Goal: Book appointment/travel/reservation

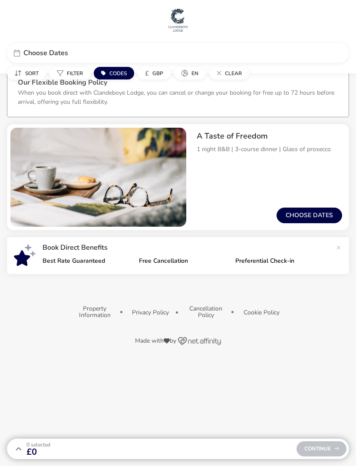
click at [315, 215] on button "Choose dates" at bounding box center [310, 216] width 66 height 16
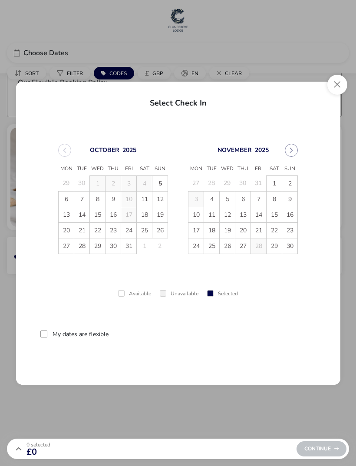
click at [291, 149] on icon "Next Month" at bounding box center [291, 150] width 6 height 6
click at [199, 233] on span "22" at bounding box center [196, 230] width 15 height 15
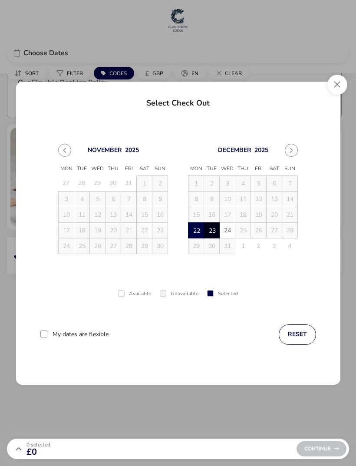
click at [216, 231] on span "23" at bounding box center [212, 230] width 15 height 15
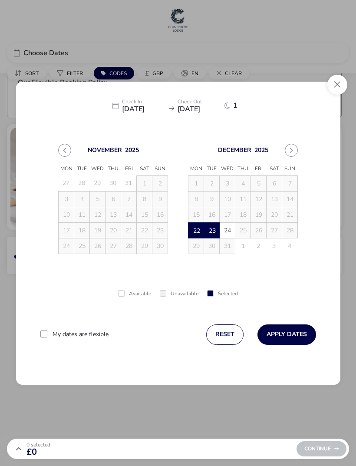
click at [289, 332] on button "Apply Dates" at bounding box center [287, 335] width 59 height 20
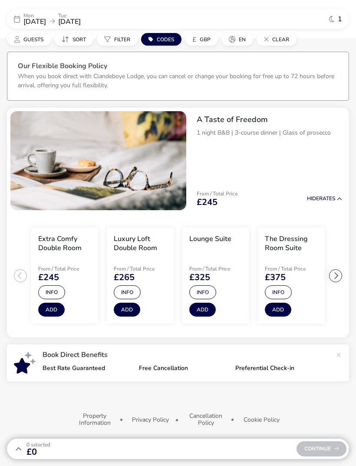
scroll to position [20, 0]
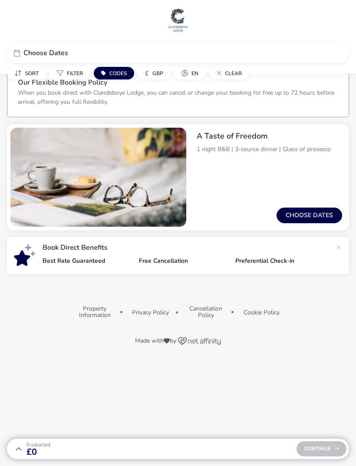
click at [312, 215] on button "Choose dates" at bounding box center [310, 216] width 66 height 16
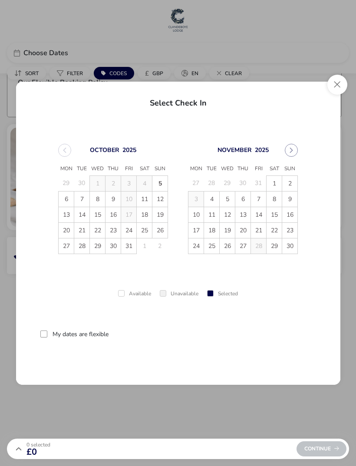
click at [261, 232] on span "21" at bounding box center [258, 230] width 15 height 15
click at [277, 232] on span "22" at bounding box center [274, 230] width 15 height 15
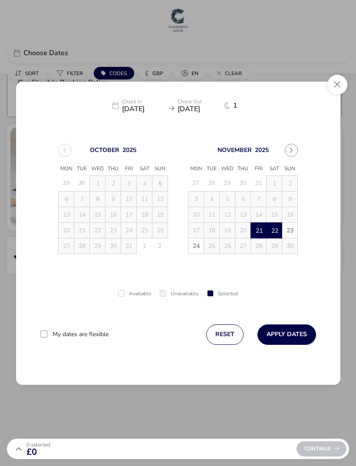
click at [295, 331] on button "Apply Dates" at bounding box center [287, 335] width 59 height 20
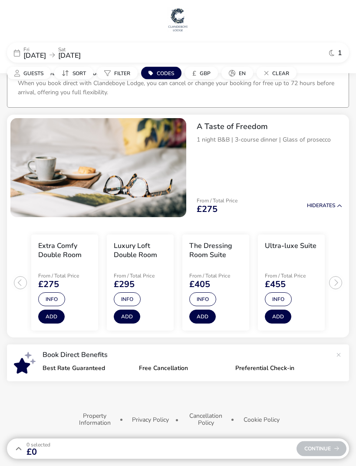
scroll to position [10, 0]
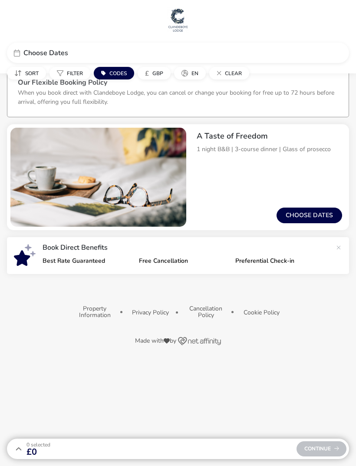
click at [316, 216] on button "Choose dates" at bounding box center [310, 216] width 66 height 16
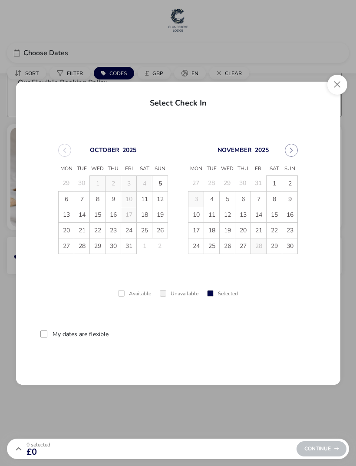
click at [288, 152] on icon "Next Month" at bounding box center [291, 150] width 6 height 6
click at [199, 234] on span "22" at bounding box center [196, 230] width 15 height 15
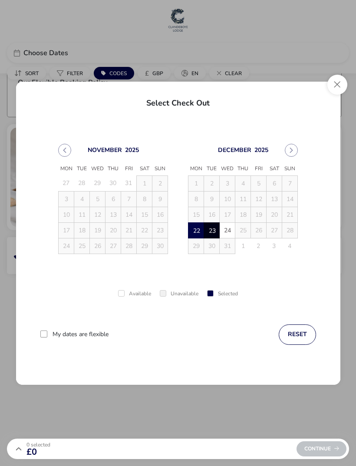
click at [215, 232] on span "23" at bounding box center [212, 230] width 15 height 15
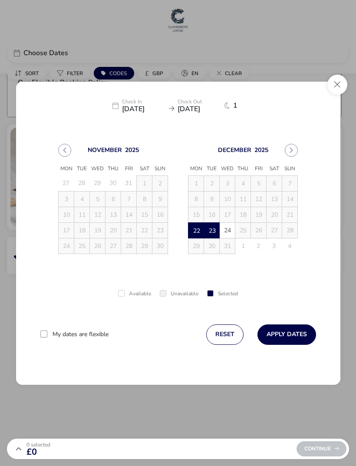
click at [289, 332] on button "Apply Dates" at bounding box center [287, 335] width 59 height 20
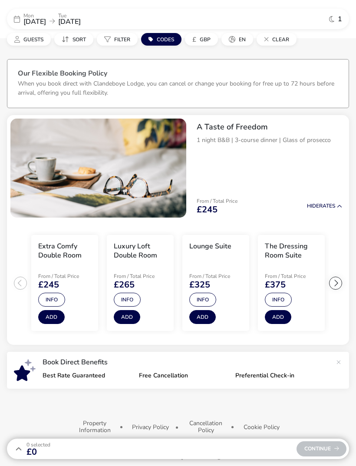
scroll to position [20, 0]
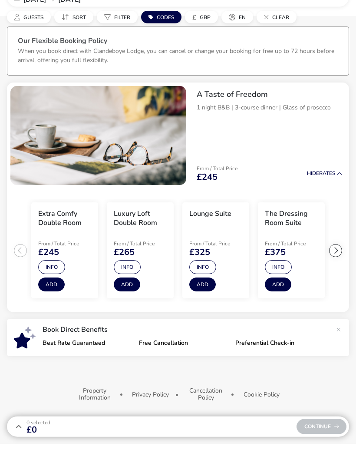
click at [163, 69] on p "When you book direct with Clandeboye Lodge, you can cancel or change your booki…" at bounding box center [176, 77] width 317 height 17
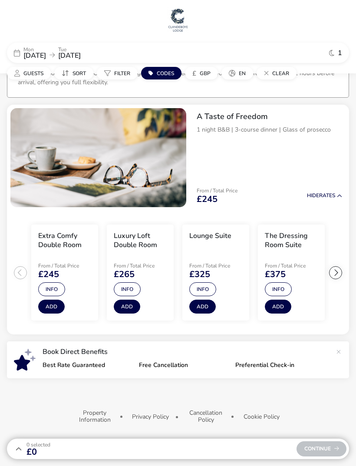
click at [165, 76] on span "Codes" at bounding box center [165, 73] width 17 height 7
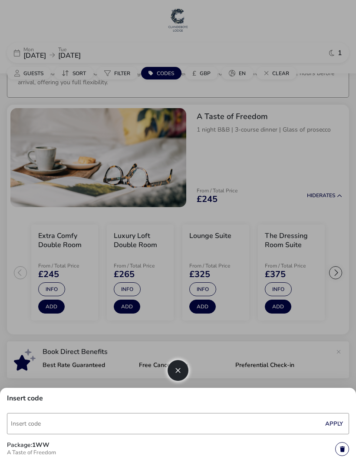
click at [30, 423] on input "Code" at bounding box center [178, 423] width 342 height 21
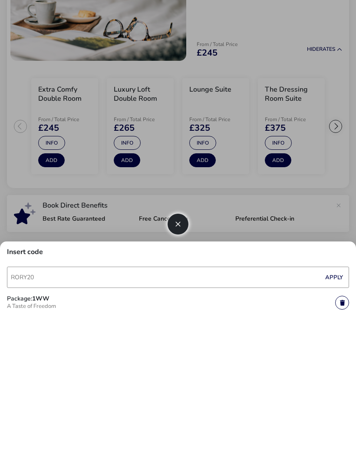
type input "RORY20"
click at [333, 415] on button "Apply" at bounding box center [334, 424] width 27 height 18
